Goal: Task Accomplishment & Management: Manage account settings

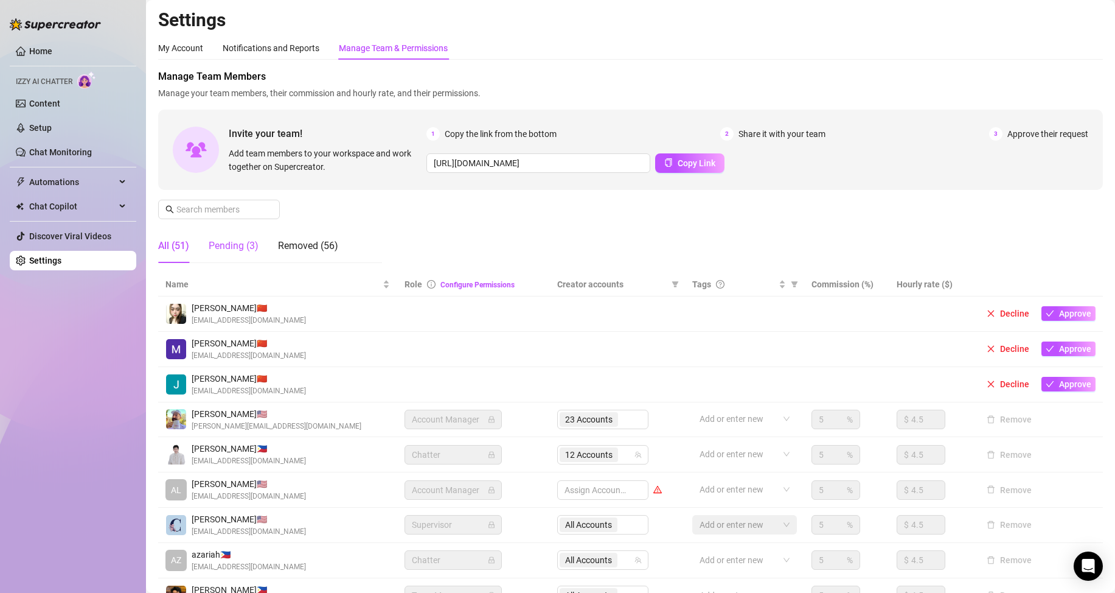
click at [226, 248] on div "Pending (3)" at bounding box center [234, 246] width 50 height 15
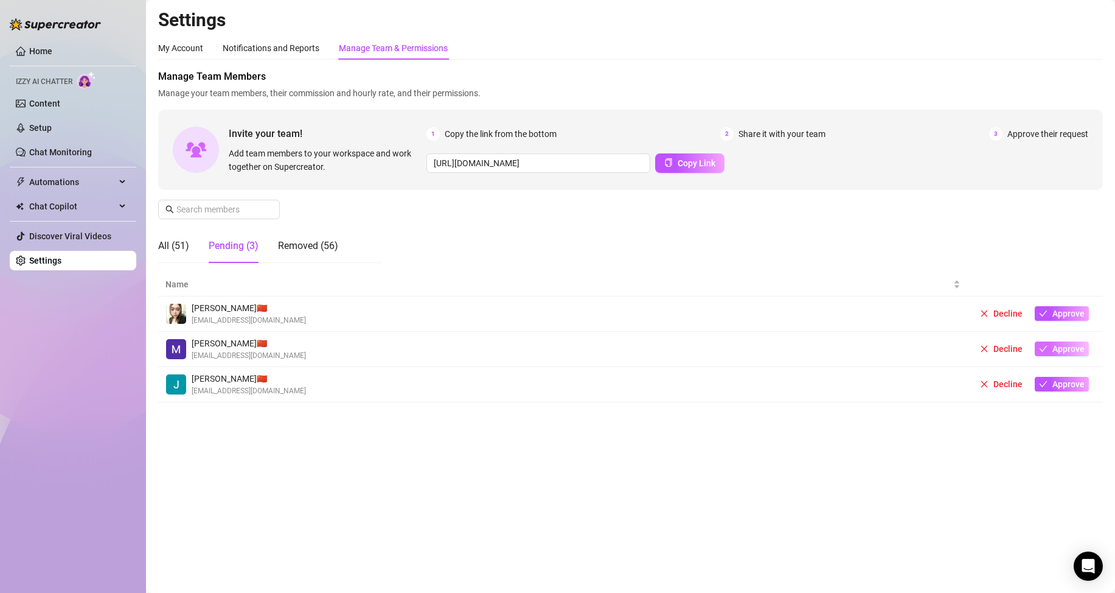
click at [1081, 347] on span "Approve" at bounding box center [1069, 349] width 32 height 10
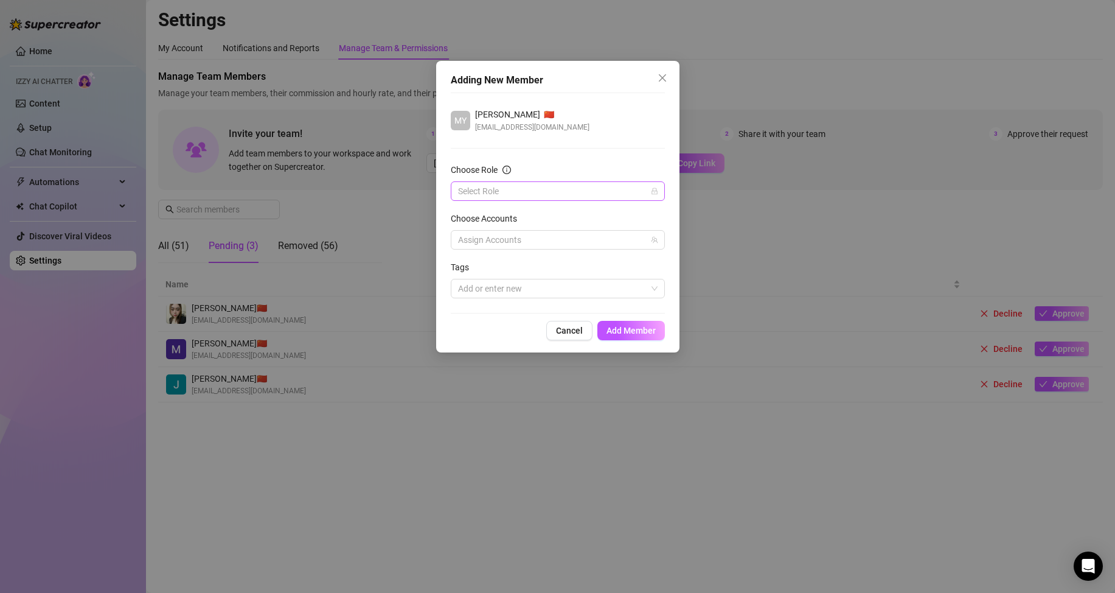
click at [560, 188] on input "Choose Role" at bounding box center [552, 191] width 189 height 18
click at [554, 209] on div "Chatter" at bounding box center [558, 215] width 195 height 13
click at [555, 237] on div at bounding box center [551, 239] width 197 height 17
click at [556, 237] on div at bounding box center [551, 239] width 197 height 17
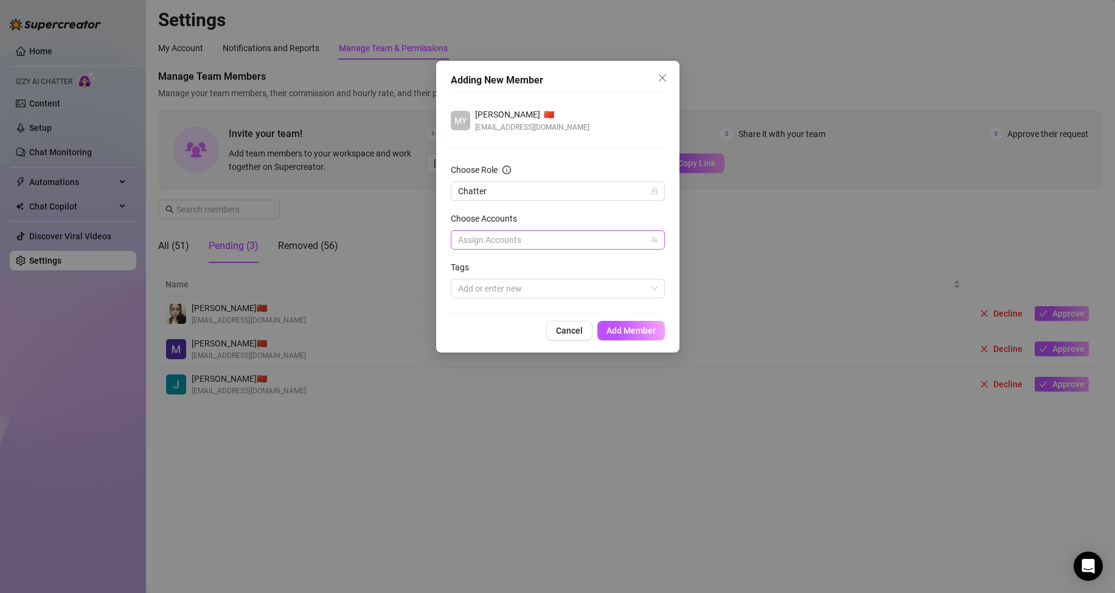
click at [501, 237] on div at bounding box center [551, 239] width 197 height 17
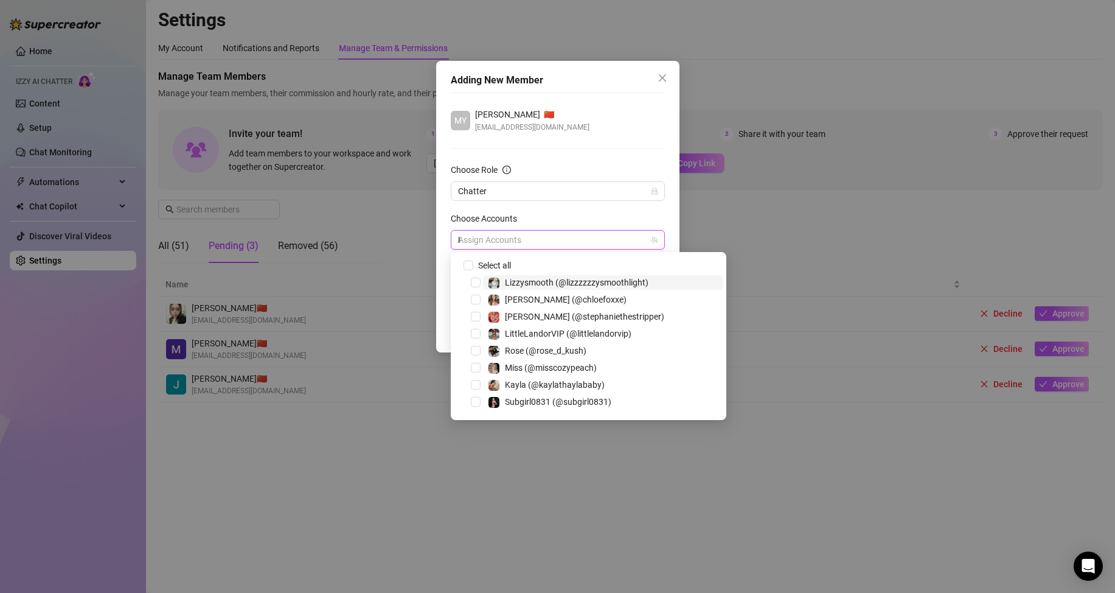
type input "lei"
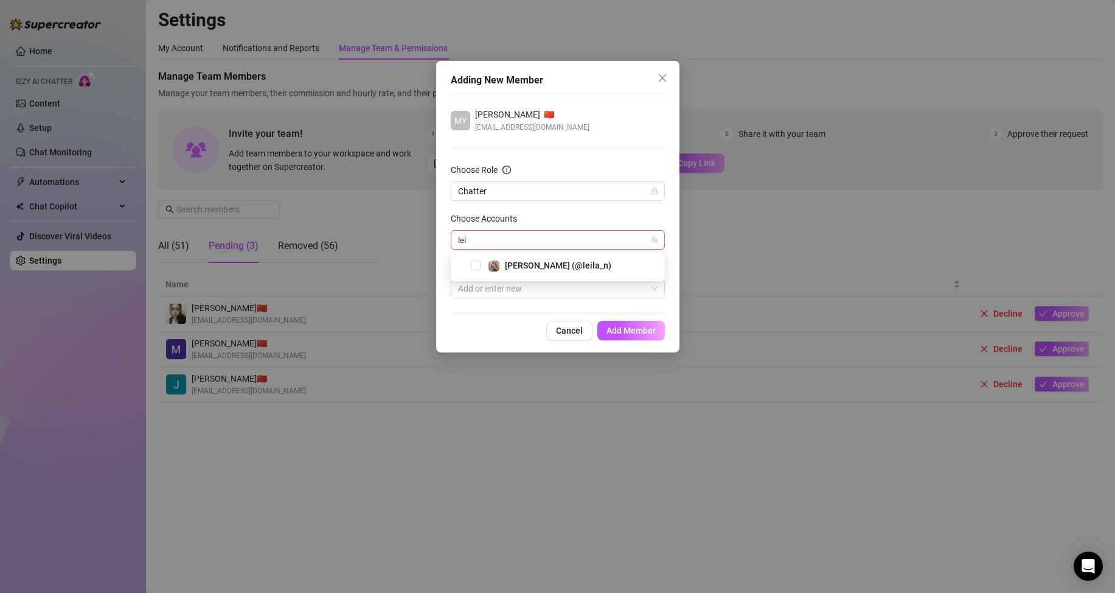
click at [478, 270] on div "[PERSON_NAME] (@leila_n)" at bounding box center [558, 265] width 208 height 15
click at [478, 268] on span "Select tree node" at bounding box center [476, 265] width 10 height 10
click at [532, 247] on div "1 Accounts" at bounding box center [551, 239] width 197 height 17
type input "chlo"
click at [517, 264] on span "[PERSON_NAME] (@chloefoxxe)" at bounding box center [567, 265] width 124 height 10
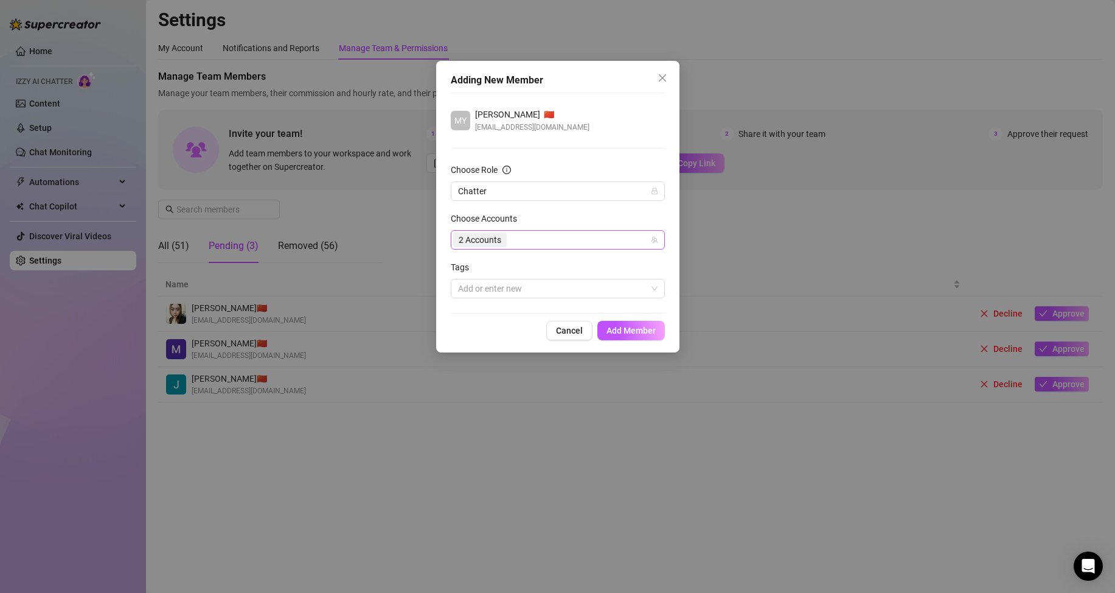
click at [537, 237] on div "2 Accounts" at bounding box center [551, 239] width 197 height 17
type input "itstay"
click at [475, 267] on span "Select tree node" at bounding box center [476, 265] width 10 height 10
click at [539, 242] on div "3 Accounts" at bounding box center [551, 239] width 197 height 17
type input "rose"
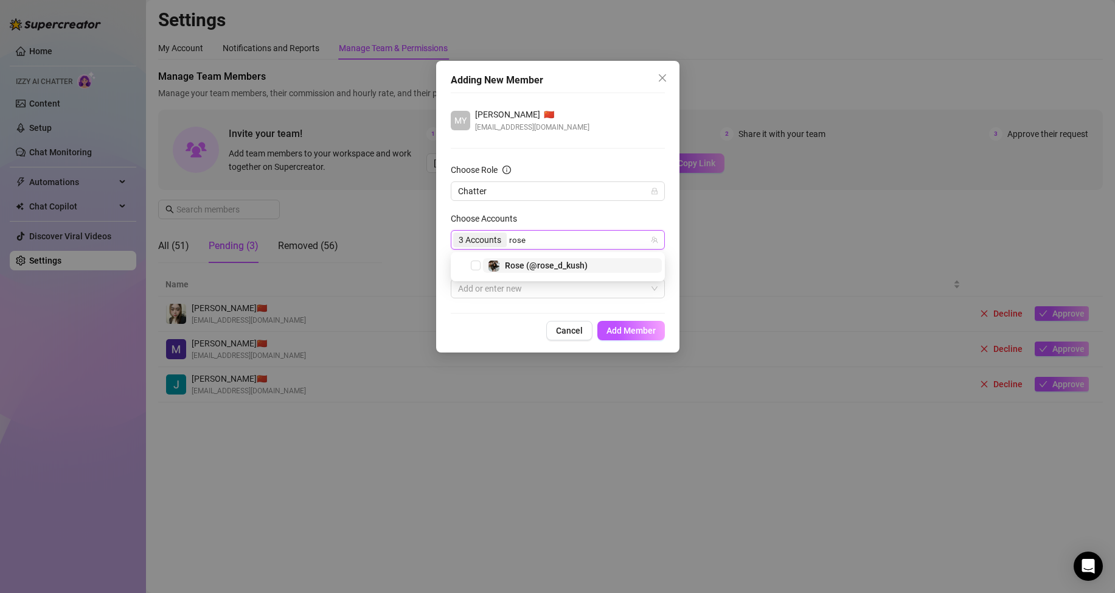
click at [554, 266] on span "Rose (@rose_d_kush)" at bounding box center [546, 265] width 83 height 10
click at [564, 240] on div "4 Accounts" at bounding box center [551, 239] width 197 height 17
type input "adrianne"
click at [540, 262] on span "[PERSON_NAME] (@adriannenicole)" at bounding box center [574, 265] width 139 height 10
click at [557, 240] on div "5 Accounts" at bounding box center [551, 239] width 197 height 17
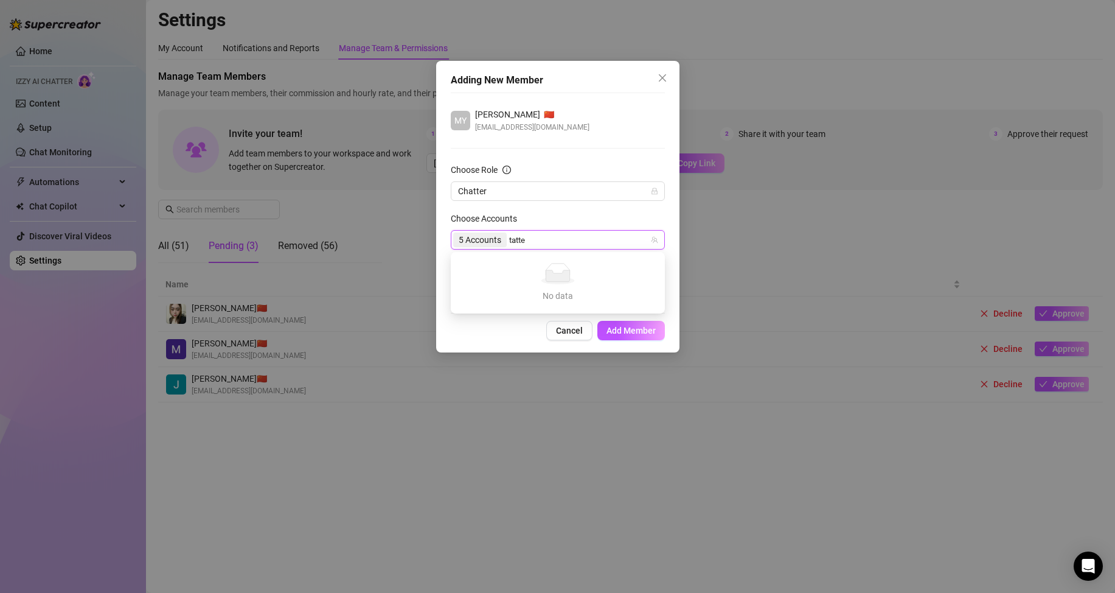
type input "tatt"
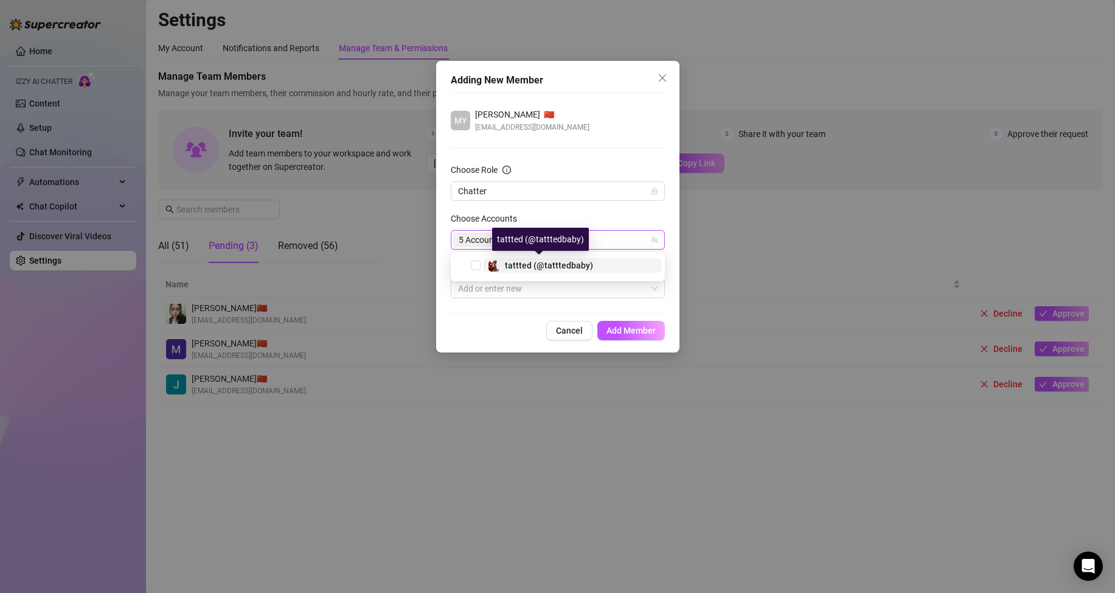
click at [574, 260] on span "tattted (@tatttedbaby)" at bounding box center [549, 265] width 88 height 10
click at [557, 242] on div "6 Accounts" at bounding box center [551, 239] width 197 height 17
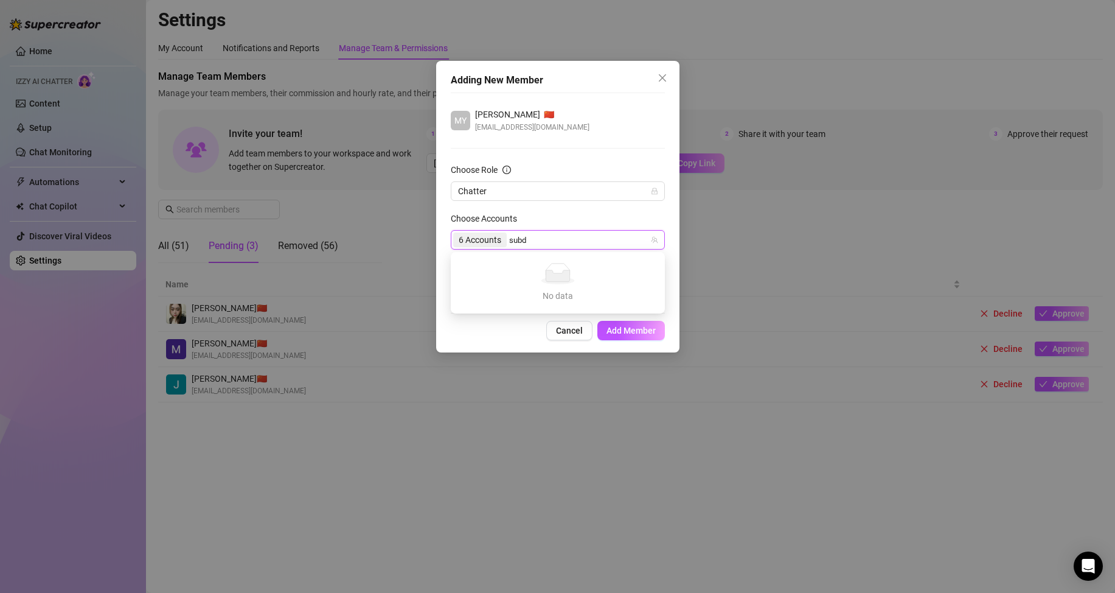
type input "sub"
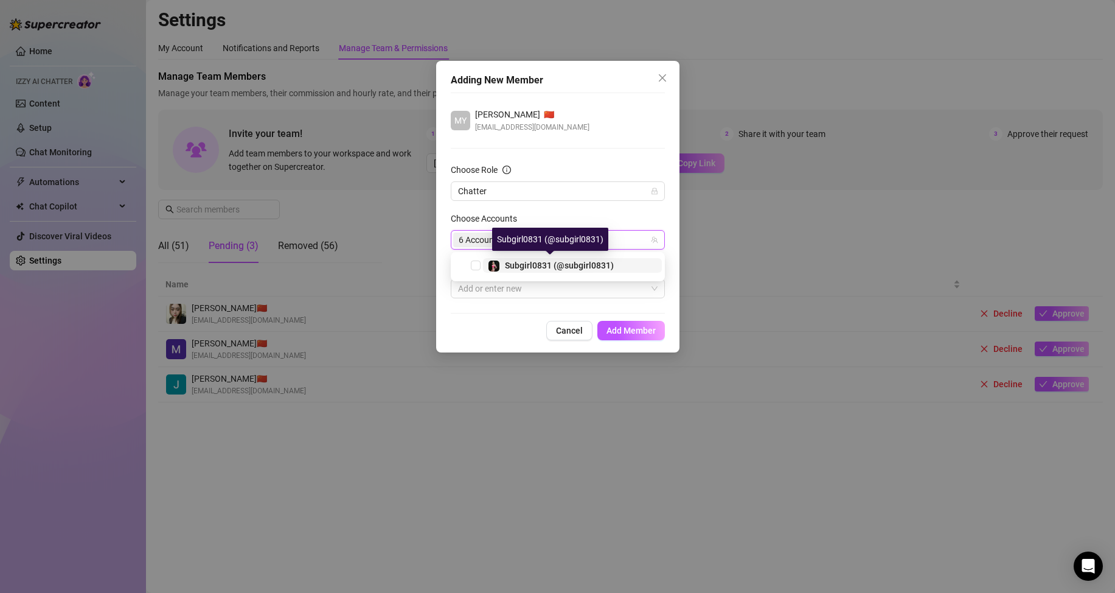
click at [532, 266] on span "Subgirl0831 (@subgirl0831)" at bounding box center [559, 265] width 109 height 10
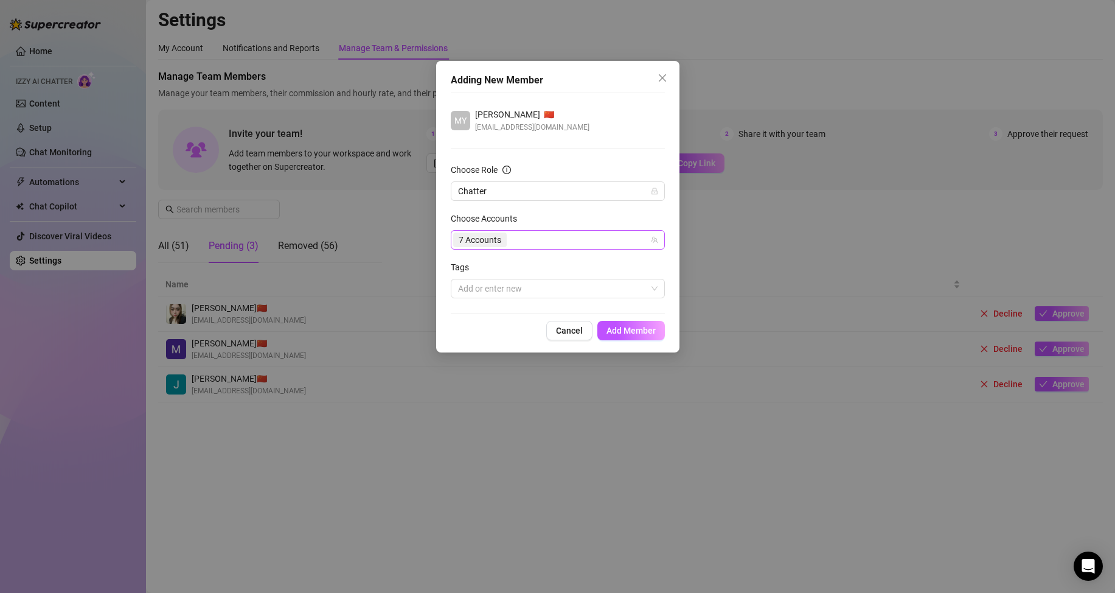
click at [582, 241] on div "7 Accounts" at bounding box center [551, 239] width 197 height 17
type input "[PERSON_NAME]"
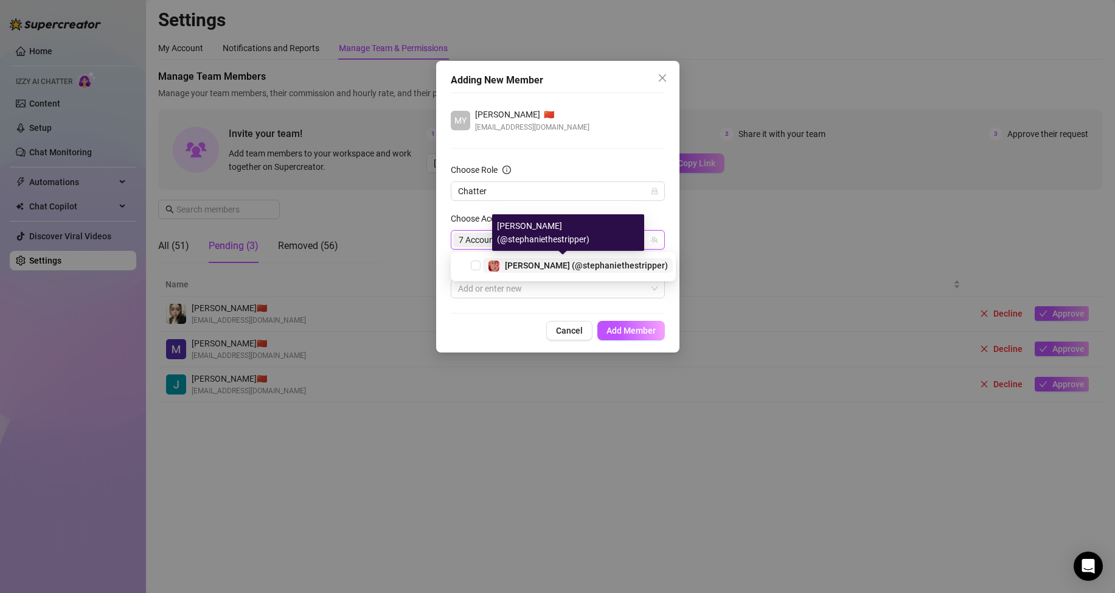
click at [582, 268] on span "[PERSON_NAME] (@stephaniethestripper)" at bounding box center [586, 265] width 163 height 10
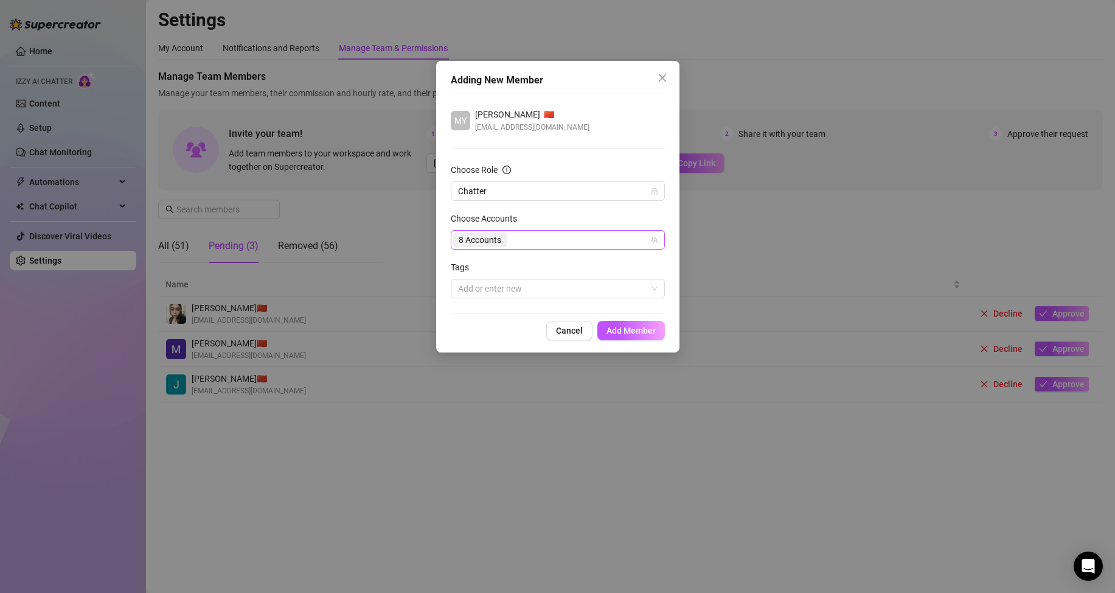
click at [534, 241] on div "8 Accounts" at bounding box center [551, 239] width 197 height 17
type input "stoney"
click at [516, 265] on span "Stoney (@stoneygurl88)" at bounding box center [552, 265] width 94 height 10
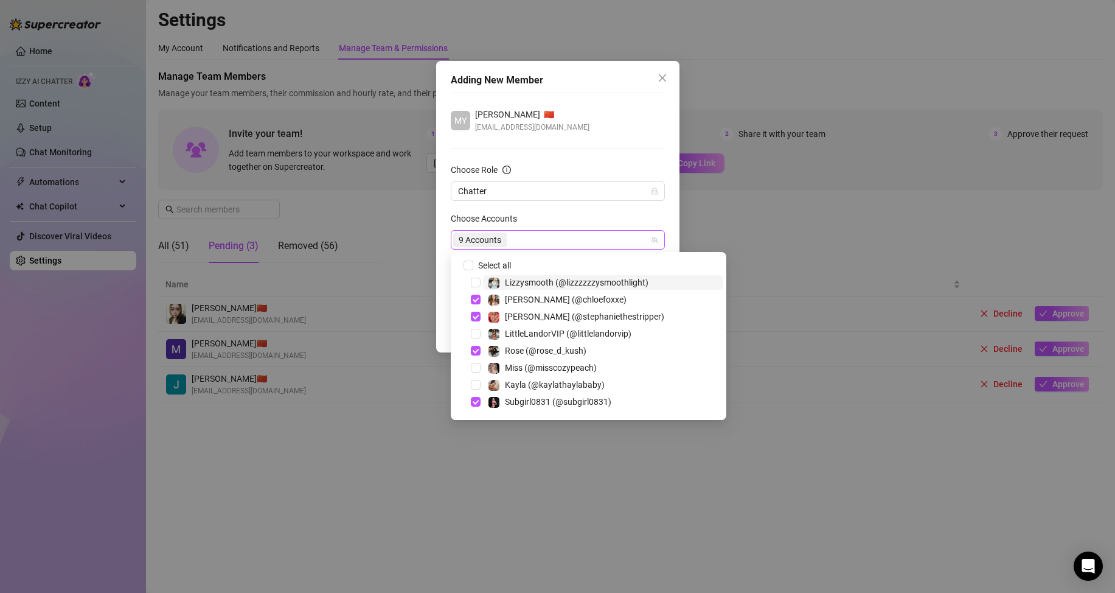
click at [587, 236] on div "9 Accounts" at bounding box center [551, 239] width 197 height 17
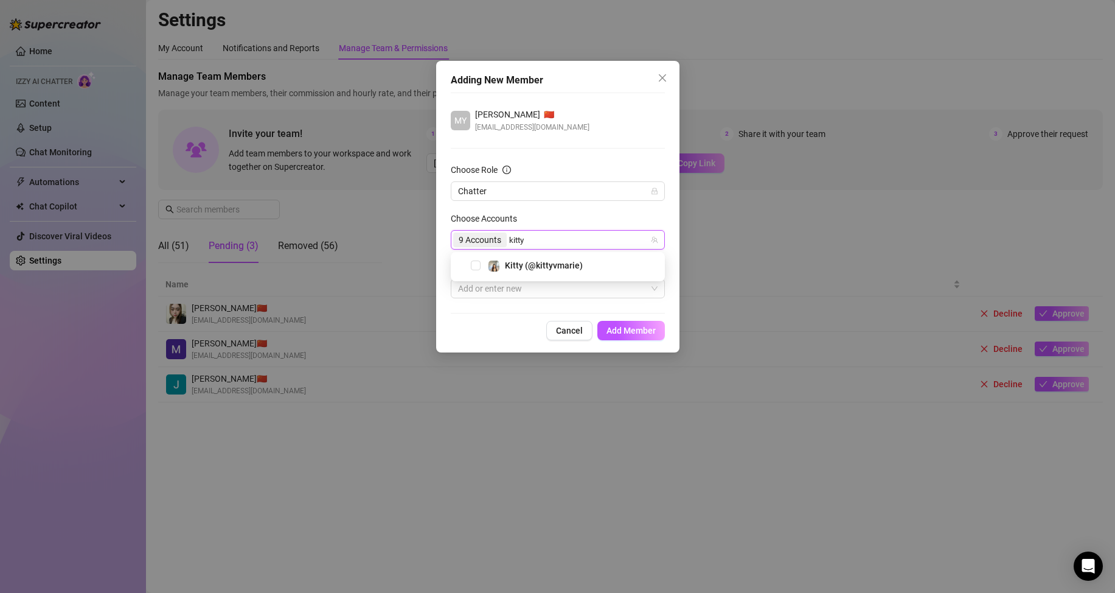
type input "kitty"
click at [585, 257] on div "Kitty (@kittyvmarie)" at bounding box center [558, 266] width 214 height 29
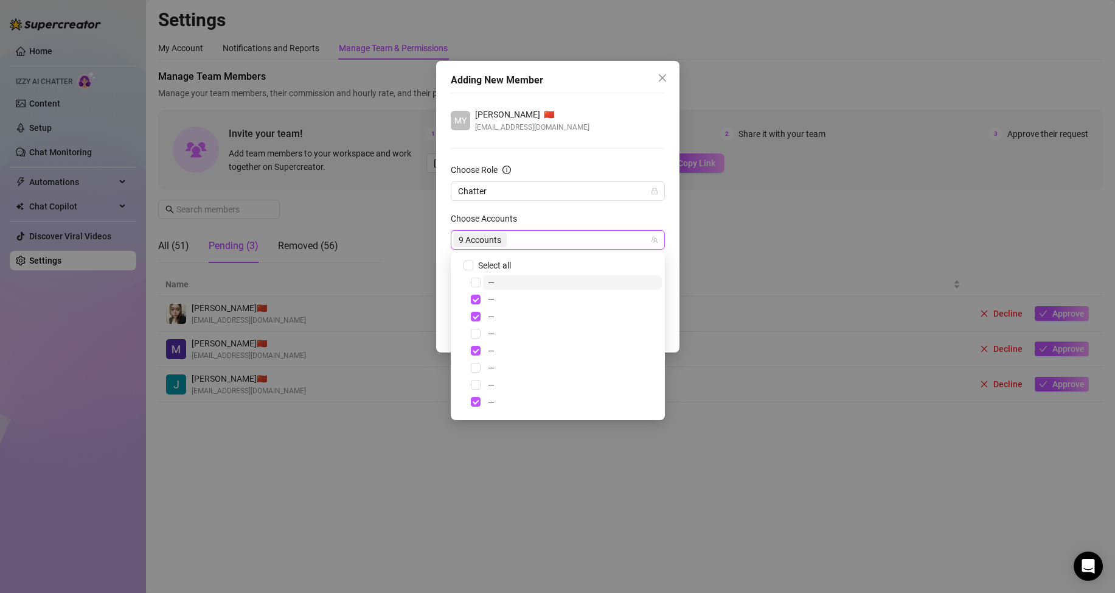
click at [556, 239] on div "9 Accounts" at bounding box center [551, 239] width 197 height 17
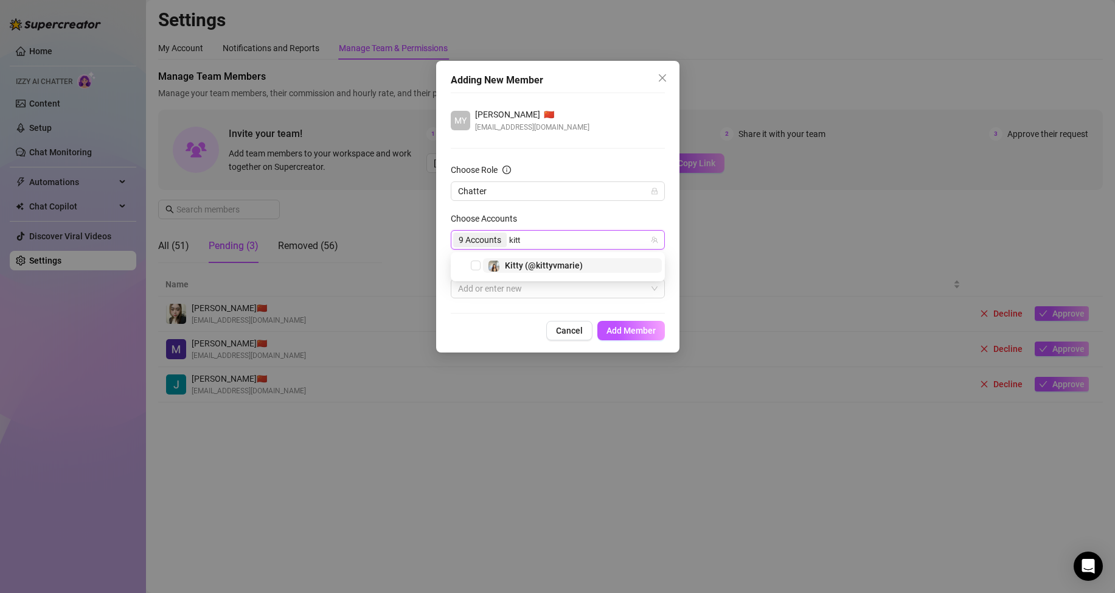
type input "kitty"
click at [500, 261] on span at bounding box center [494, 266] width 12 height 12
click at [540, 242] on div "10 Accounts" at bounding box center [551, 239] width 197 height 17
type input "tric"
click at [528, 263] on span "[PERSON_NAME] (@[PERSON_NAME].[PERSON_NAME])" at bounding box center [612, 265] width 214 height 10
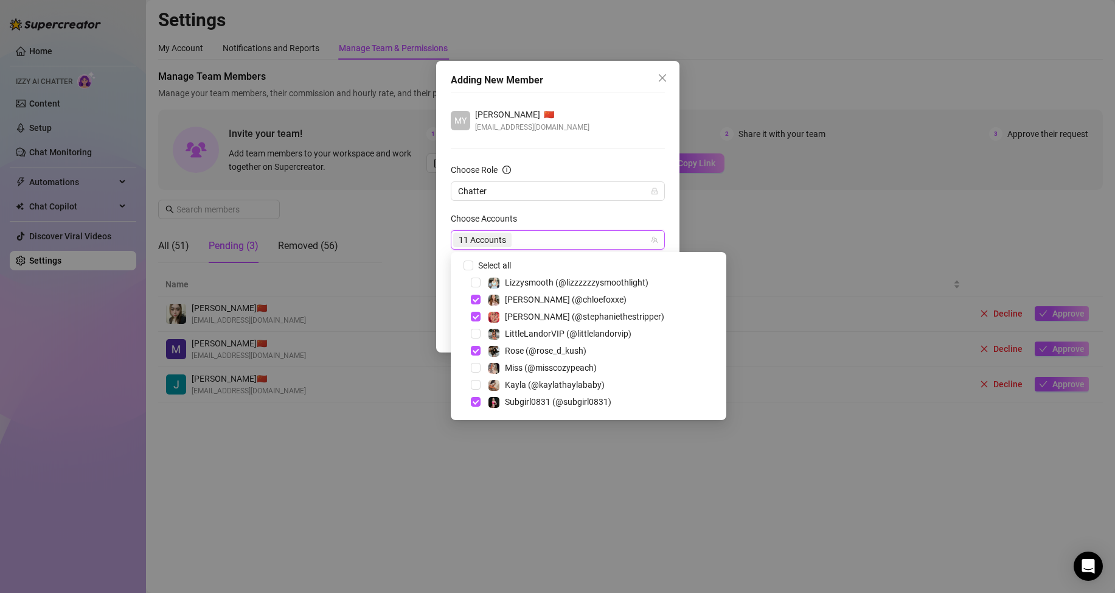
click at [610, 210] on form "Choose Role Chatter Choose Accounts 11 Accounts Tags Add or enter new" at bounding box center [558, 230] width 214 height 135
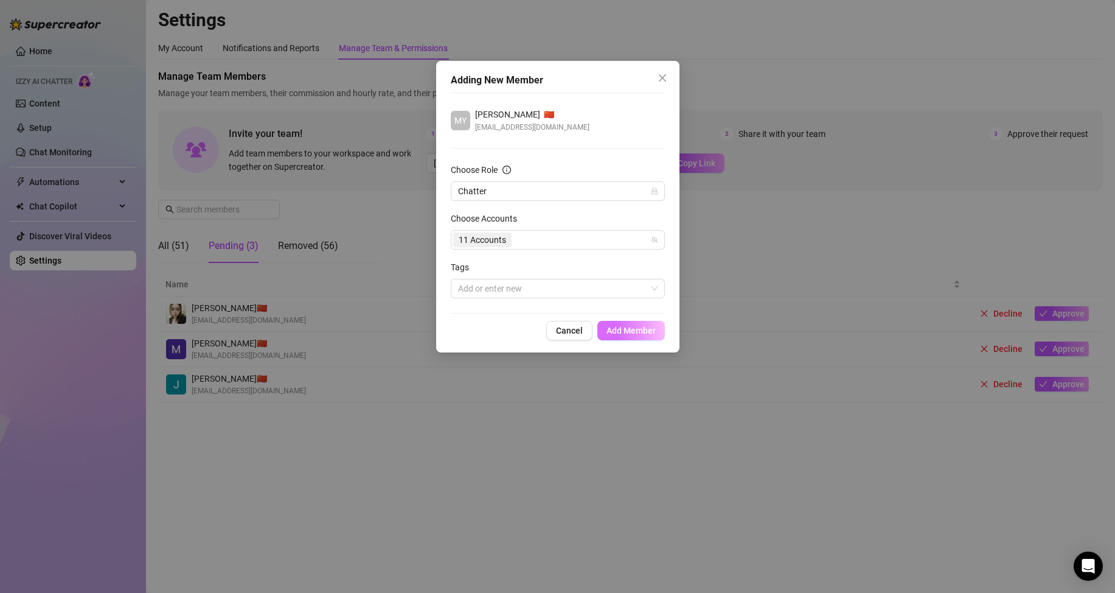
click at [630, 329] on span "Add Member" at bounding box center [631, 331] width 49 height 10
